Goal: Task Accomplishment & Management: Manage account settings

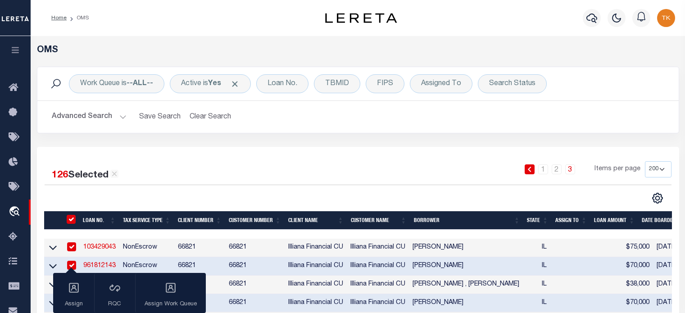
select select "200"
click at [20, 52] on icon "button" at bounding box center [15, 50] width 10 height 8
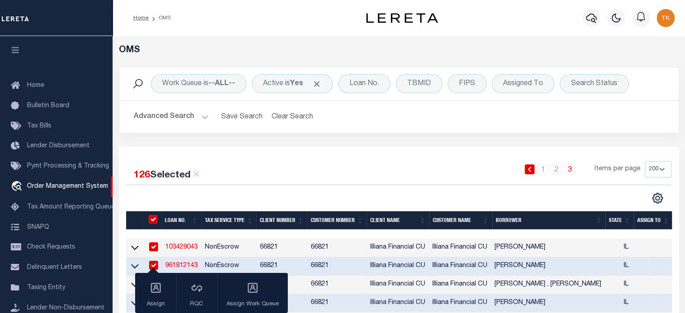
click at [204, 116] on button "Advanced Search" at bounding box center [171, 117] width 75 height 18
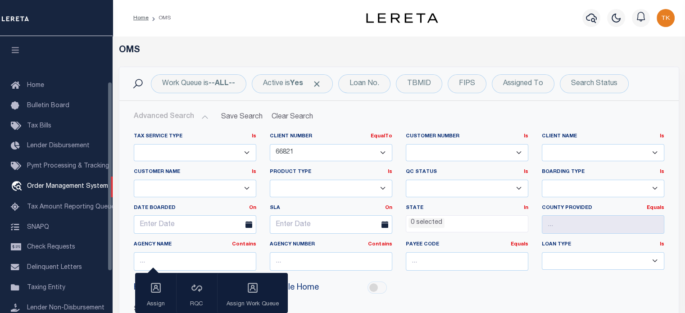
click at [446, 281] on div "Hi Liability Mobile Home" at bounding box center [399, 288] width 544 height 20
click at [505, 276] on div "Payee Code Equals Equals Is Not Equal To Is Greater Than Is Less Than" at bounding box center [467, 259] width 136 height 37
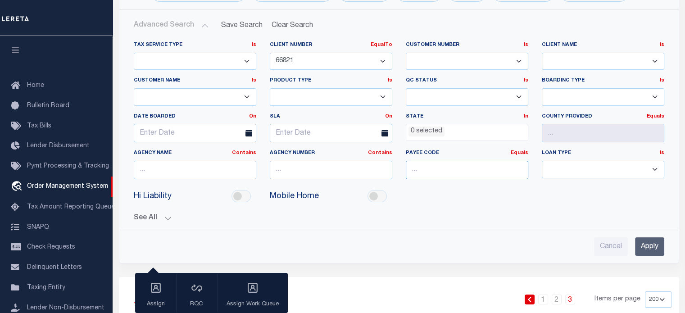
scroll to position [45, 0]
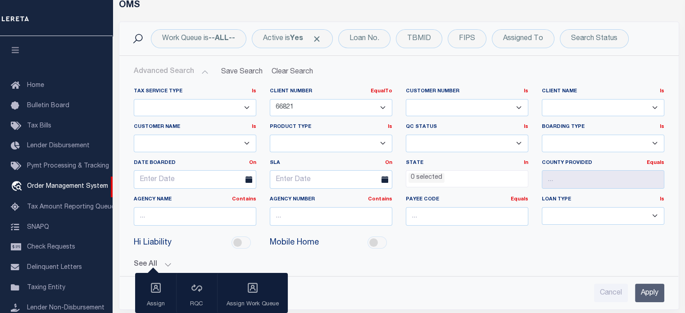
click at [652, 287] on input "Apply" at bounding box center [649, 293] width 29 height 18
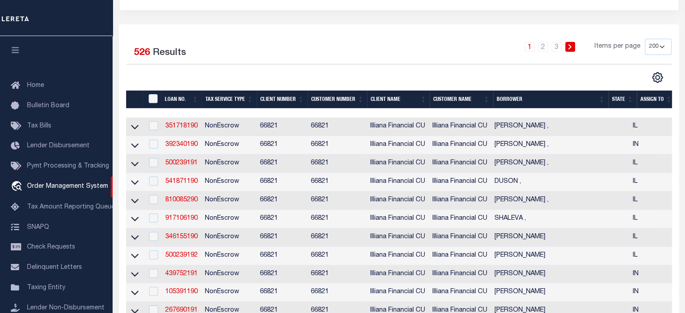
scroll to position [90, 0]
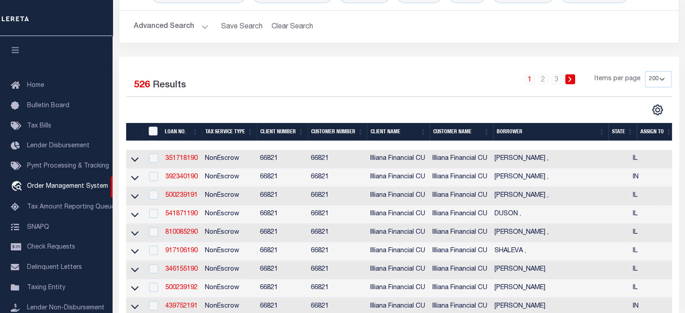
drag, startPoint x: 154, startPoint y: 131, endPoint x: 204, endPoint y: 149, distance: 53.0
click at [154, 131] on input "" at bounding box center [153, 131] width 9 height 9
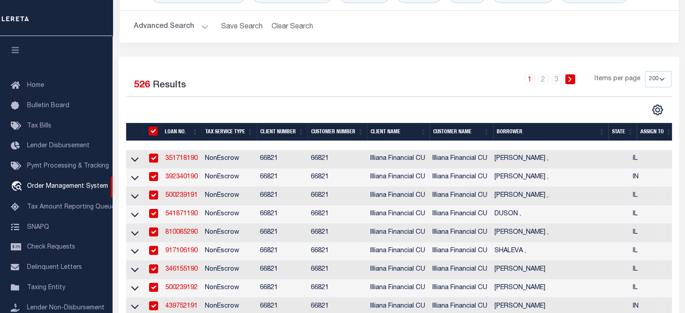
checkbox input "true"
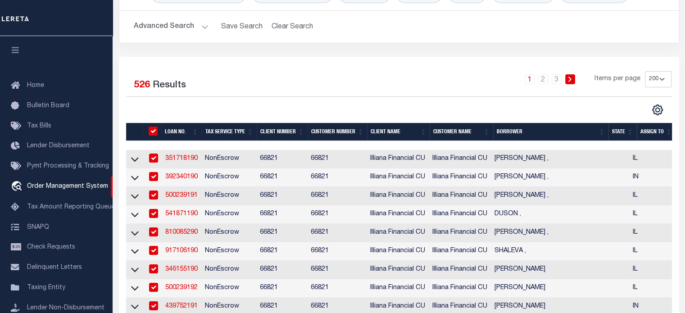
checkbox input "true"
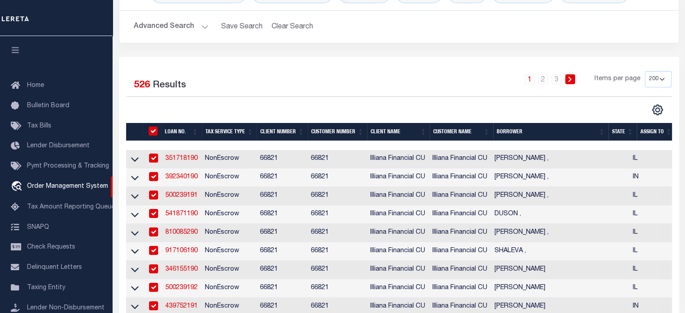
checkbox input "true"
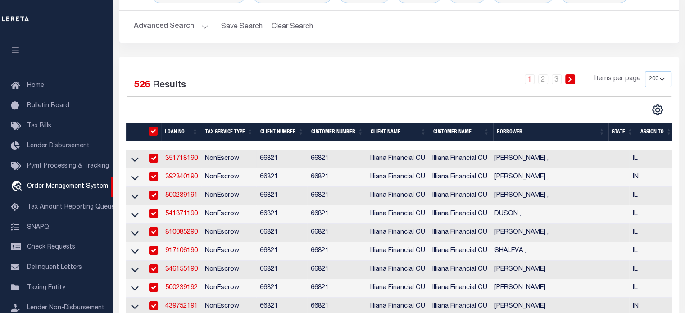
checkbox input "true"
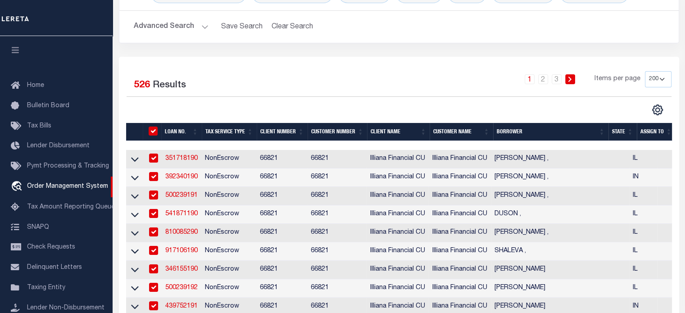
checkbox input "true"
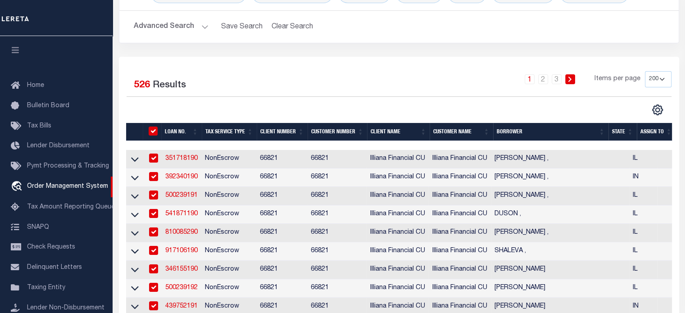
checkbox input "true"
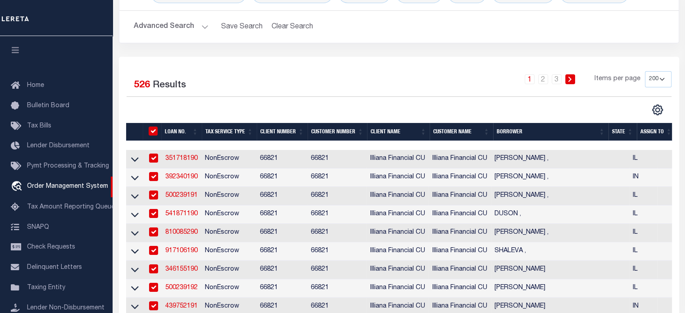
checkbox input "true"
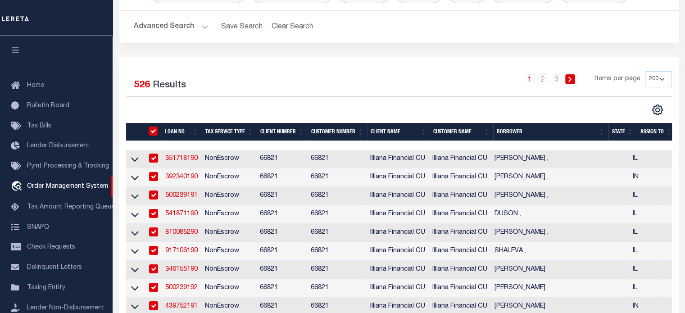
checkbox input "true"
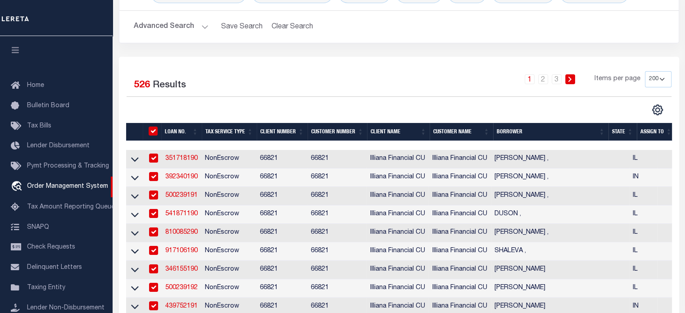
checkbox input "true"
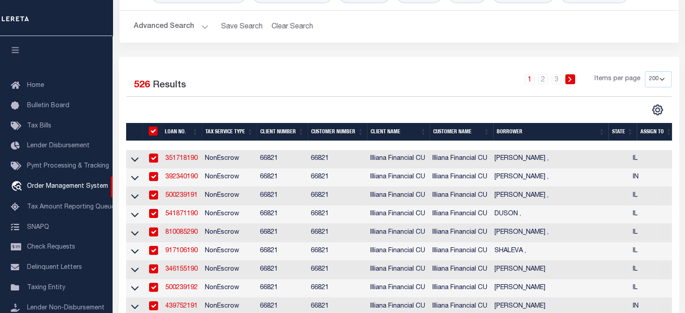
checkbox input "true"
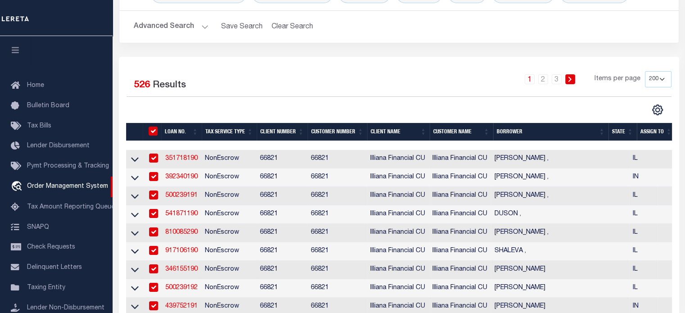
checkbox input "true"
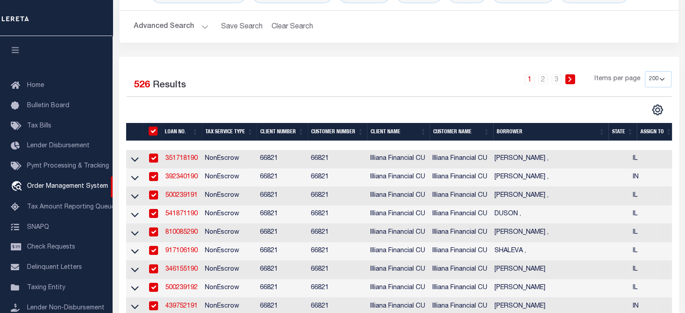
checkbox input "true"
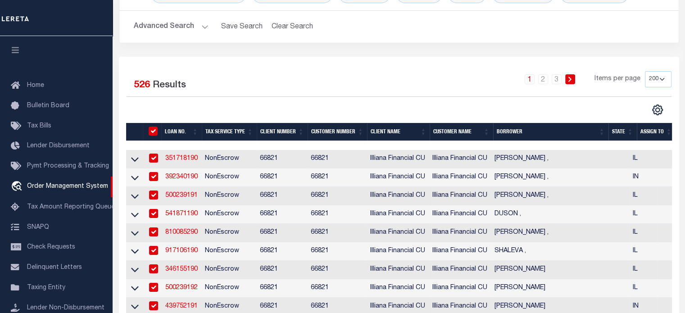
checkbox input "true"
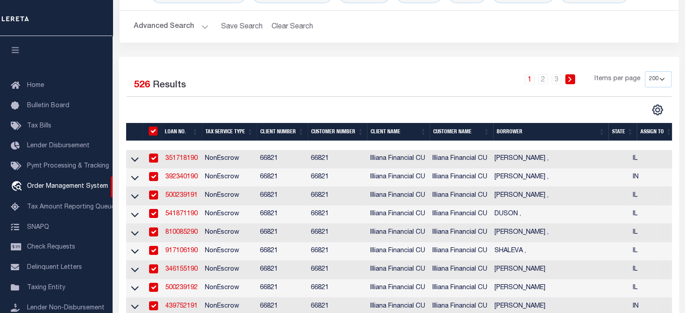
checkbox input "true"
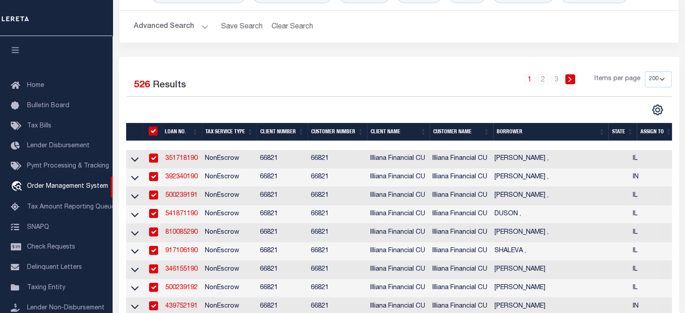
checkbox input "true"
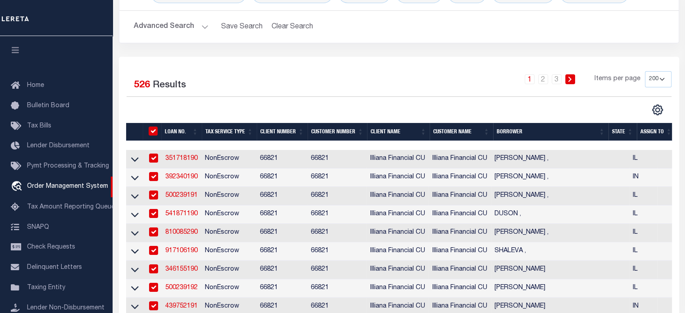
checkbox input "true"
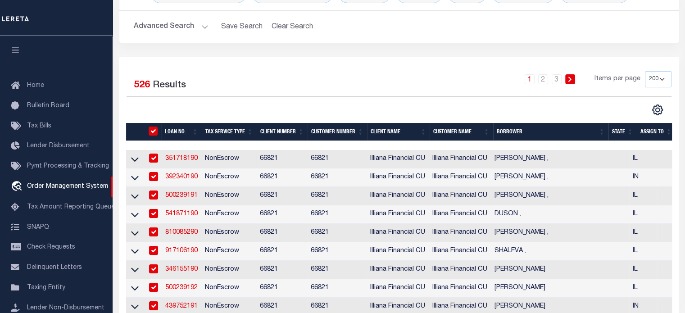
checkbox input "true"
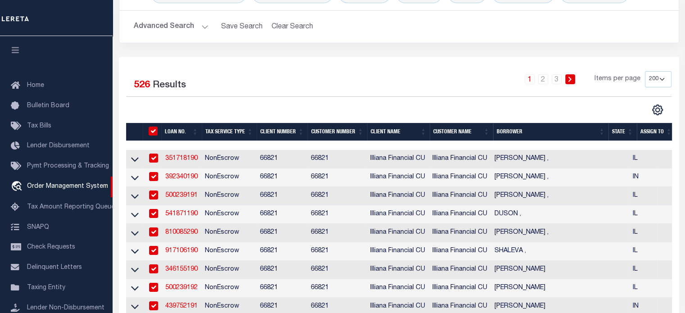
checkbox input "true"
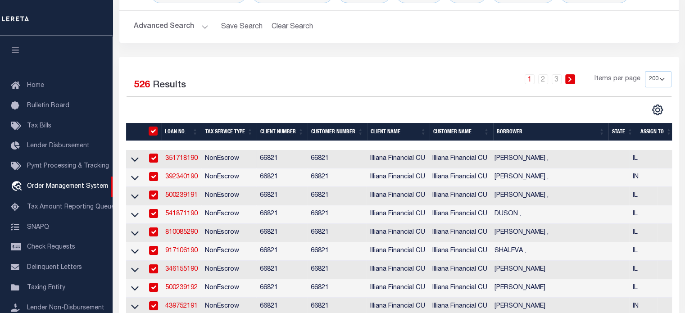
checkbox input "true"
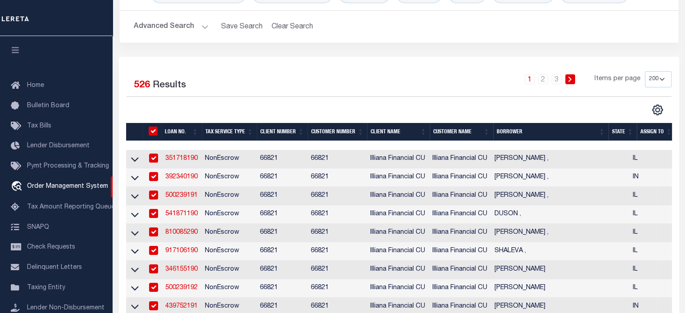
checkbox input "true"
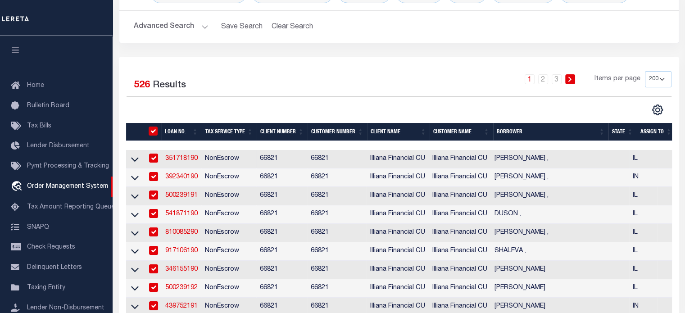
checkbox input "true"
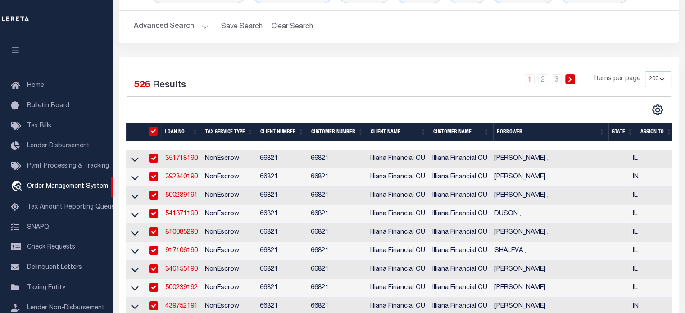
checkbox input "true"
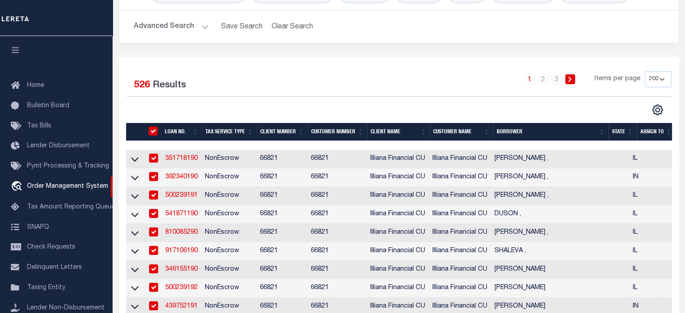
checkbox input "true"
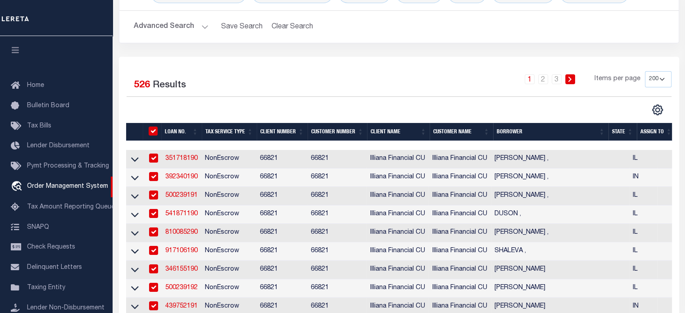
checkbox input "true"
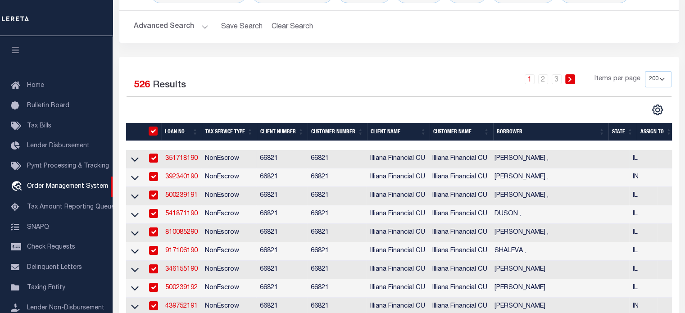
checkbox input "true"
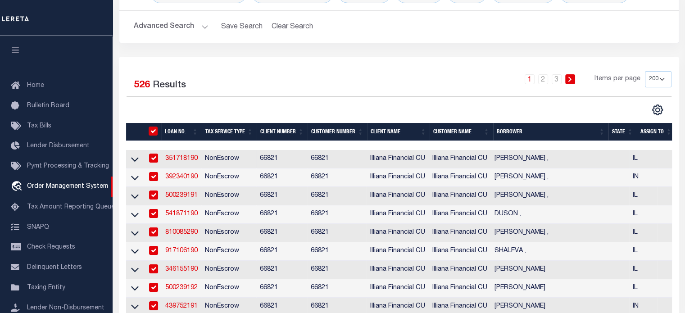
checkbox input "true"
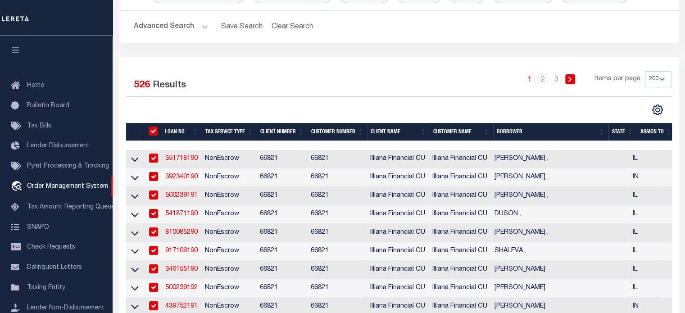
checkbox input "true"
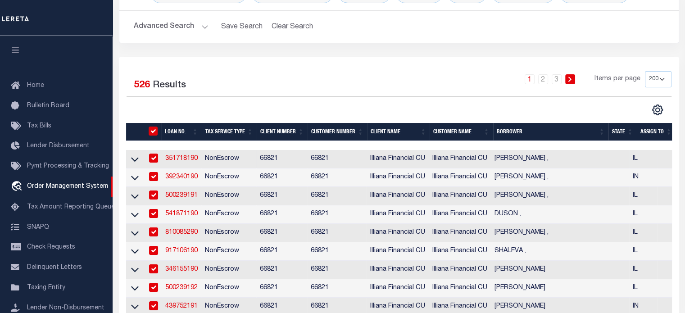
checkbox input "true"
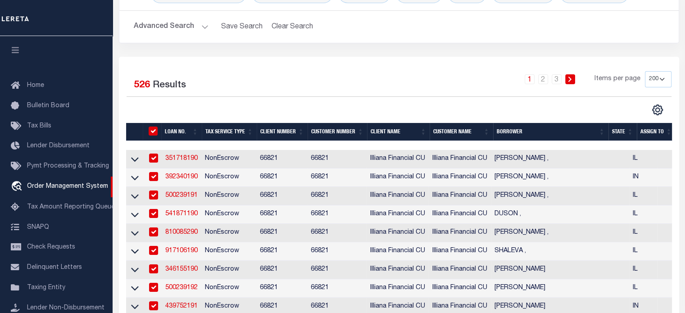
checkbox input "true"
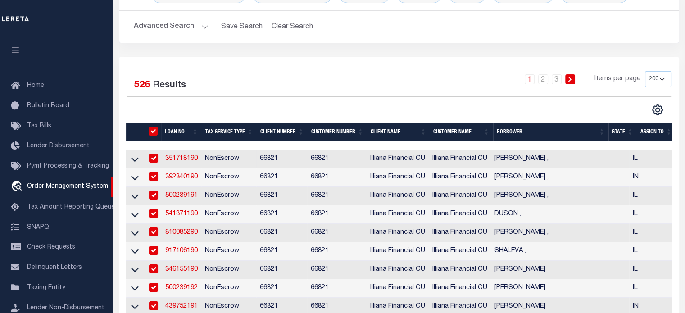
checkbox input "true"
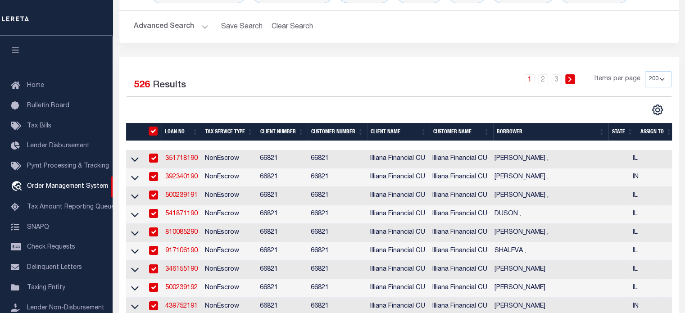
checkbox input "true"
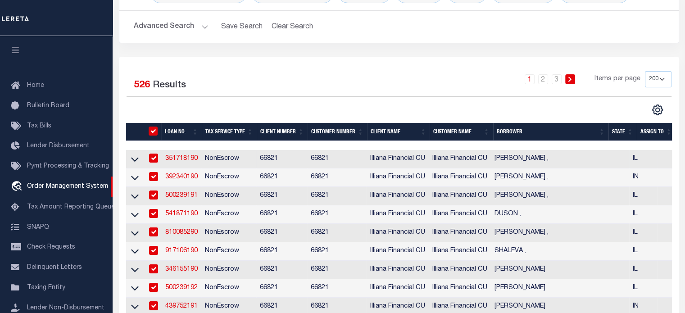
checkbox input "true"
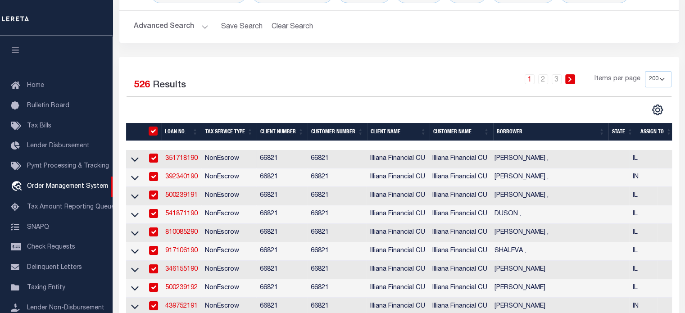
checkbox input "true"
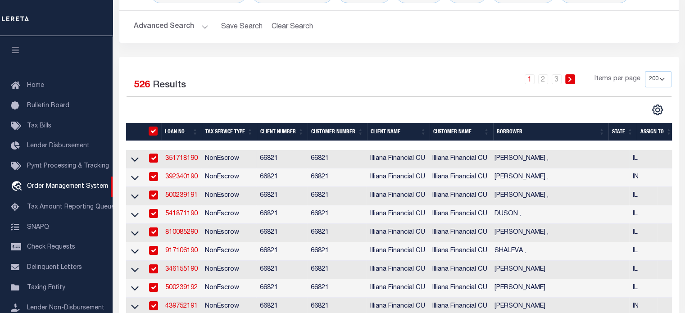
checkbox input "true"
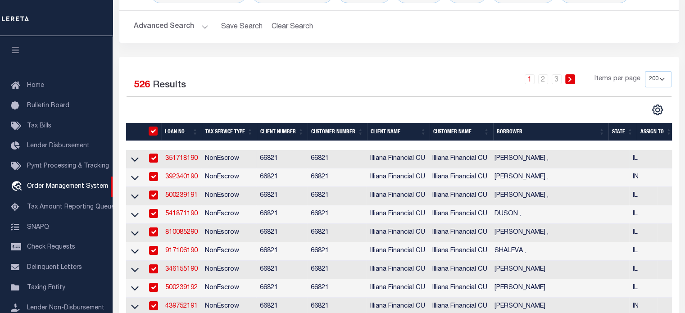
checkbox input "true"
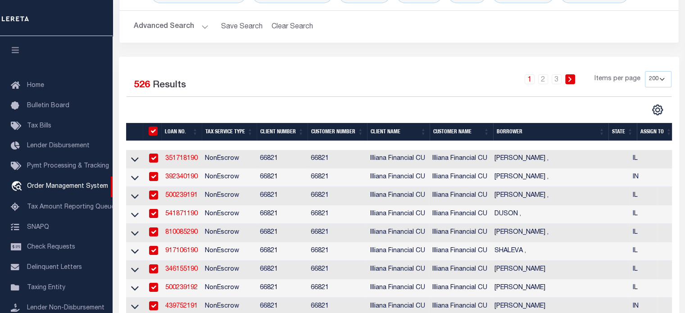
checkbox input "true"
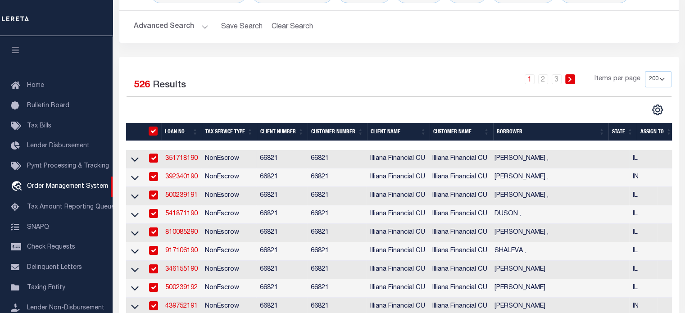
checkbox input "true"
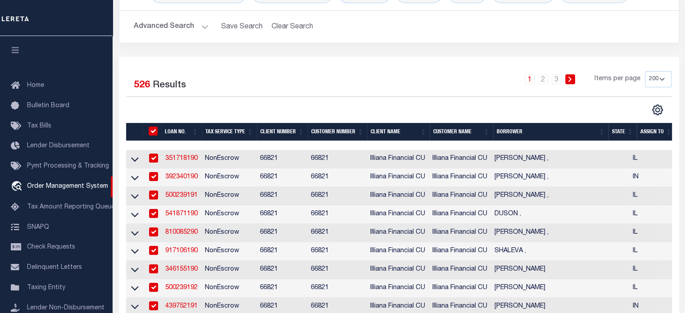
checkbox input "true"
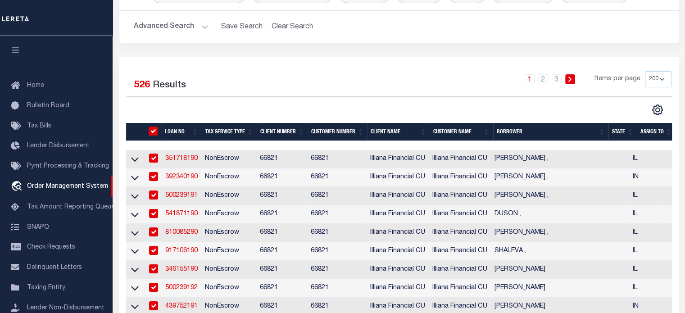
checkbox input "true"
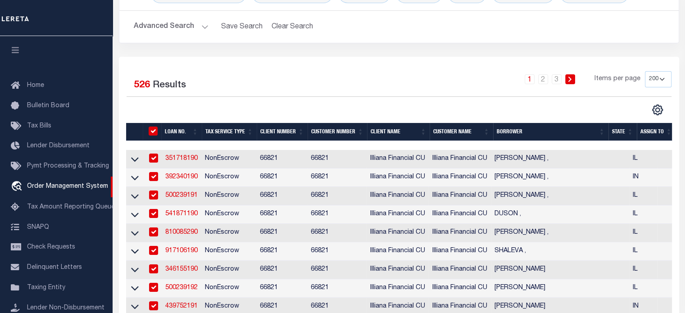
checkbox input "true"
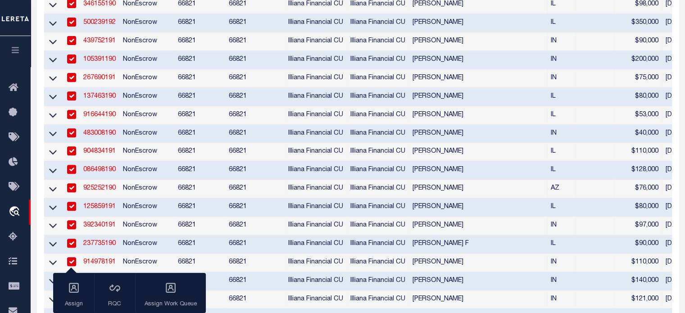
scroll to position [0, 0]
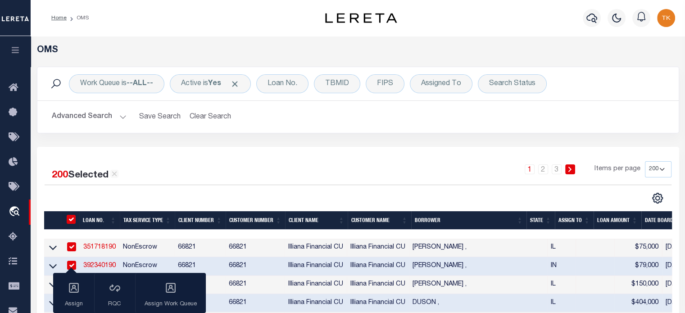
click at [656, 172] on select "10 25 50 100 200" at bounding box center [658, 169] width 27 height 16
click at [645, 161] on select "10 25 50 100 200" at bounding box center [658, 169] width 27 height 16
click at [660, 199] on icon "" at bounding box center [658, 198] width 12 height 12
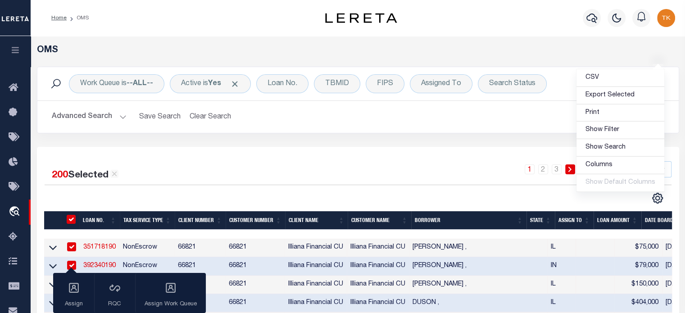
click at [14, 49] on icon "button" at bounding box center [15, 50] width 10 height 8
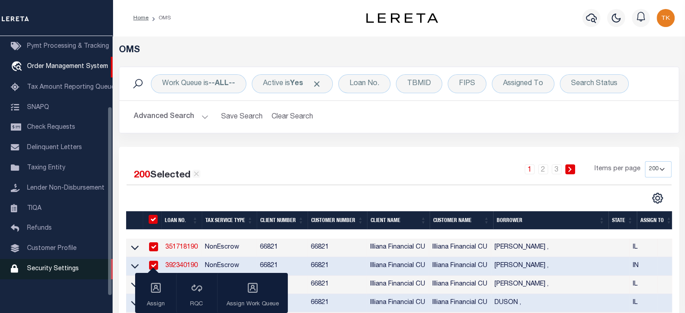
scroll to position [127, 0]
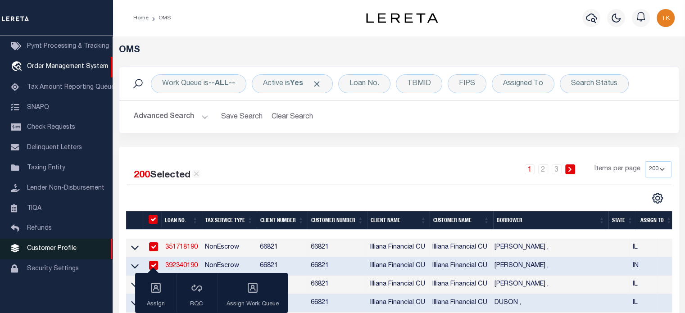
click at [53, 249] on span "Customer Profile" at bounding box center [52, 248] width 50 height 6
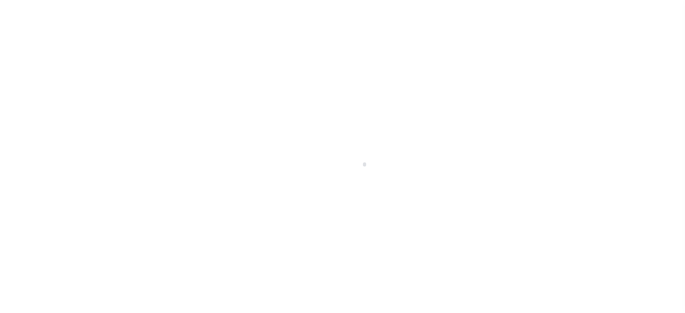
scroll to position [127, 0]
type input "85810"
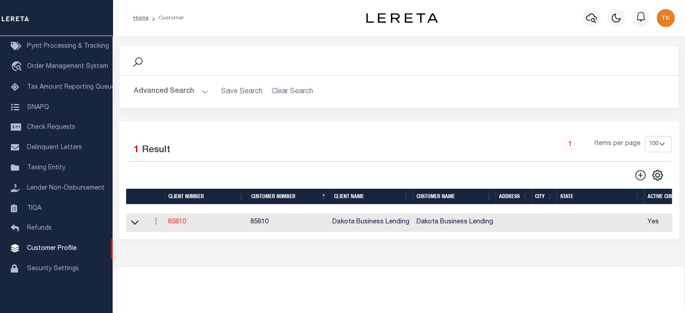
click at [182, 223] on link "85810" at bounding box center [177, 222] width 18 height 6
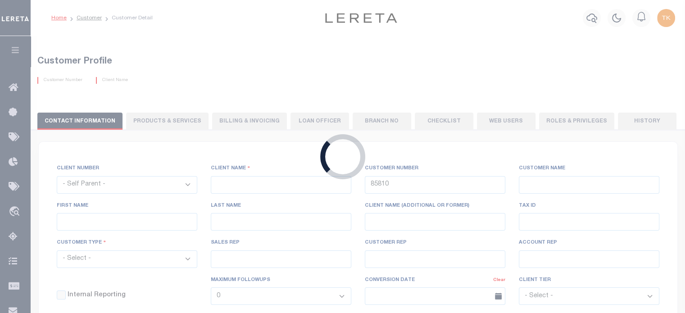
select select
type input "Dakota Business Lending"
type input "[PERSON_NAME]"
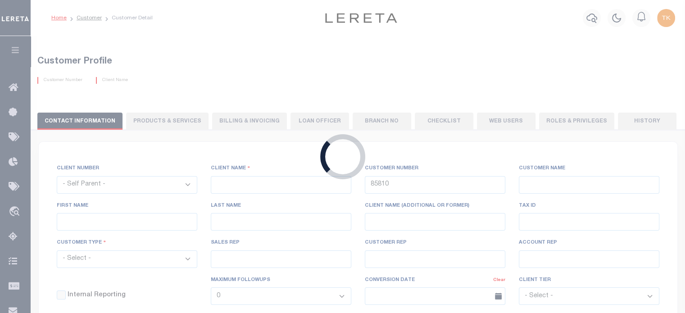
select select "Commercial"
type input "[PERSON_NAME]"
type input "Customer Service"
type input "[DATE]"
select select "Tier 3"
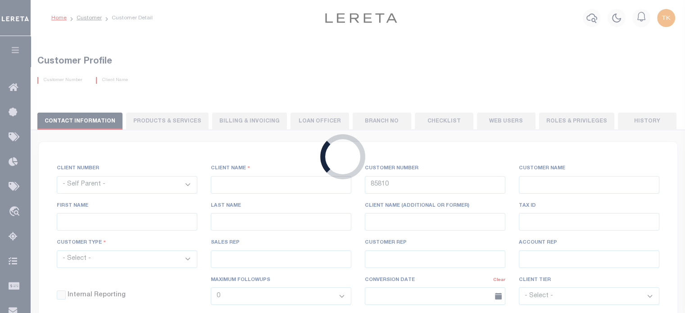
checkbox input "true"
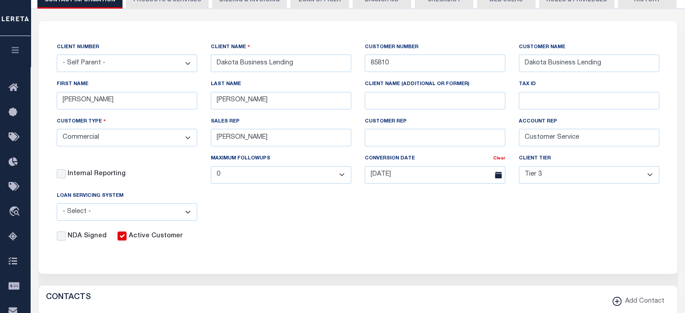
scroll to position [86, 0]
